Goal: Information Seeking & Learning: Learn about a topic

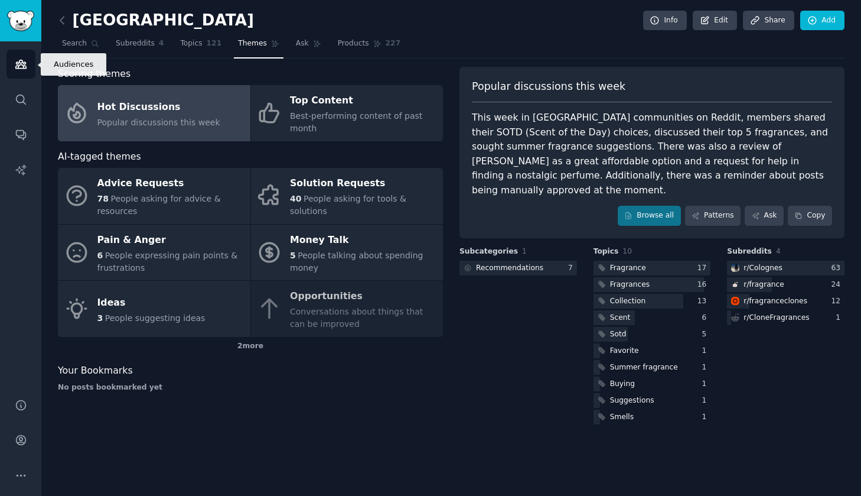
click at [21, 58] on icon "Sidebar" at bounding box center [21, 64] width 12 height 12
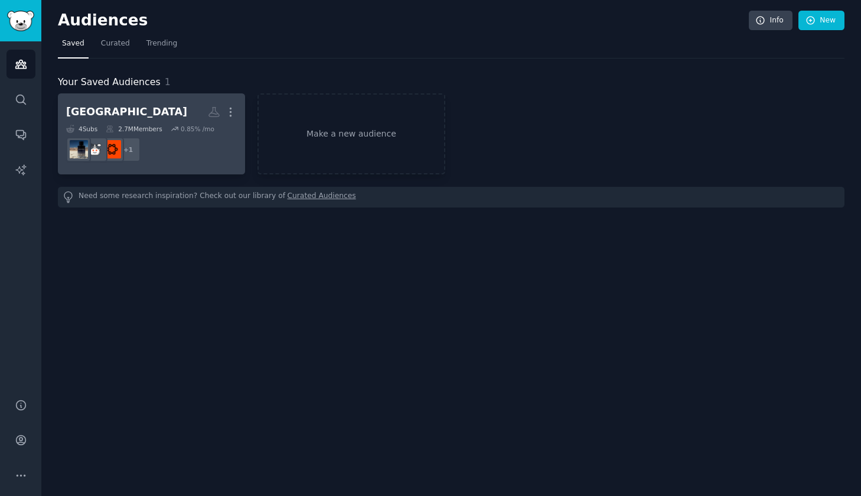
click at [178, 108] on h2 "cologne Custom Audience More" at bounding box center [151, 112] width 171 height 21
click at [144, 131] on div "2.7M Members" at bounding box center [134, 129] width 56 height 8
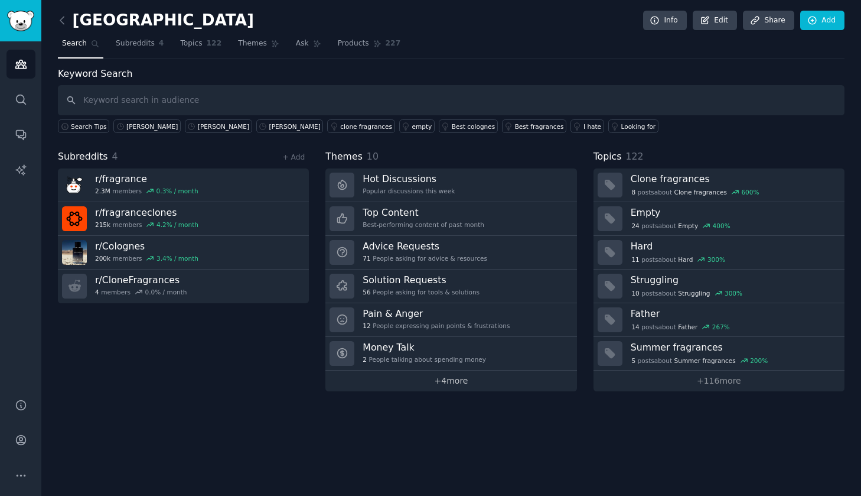
click at [451, 376] on link "+ 4 more" at bounding box center [450, 380] width 251 height 21
